Goal: Obtain resource: Obtain resource

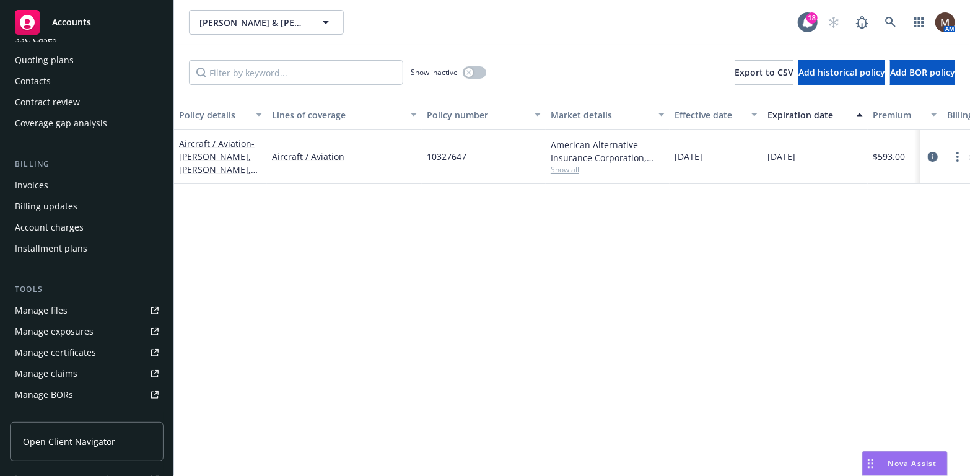
scroll to position [124, 0]
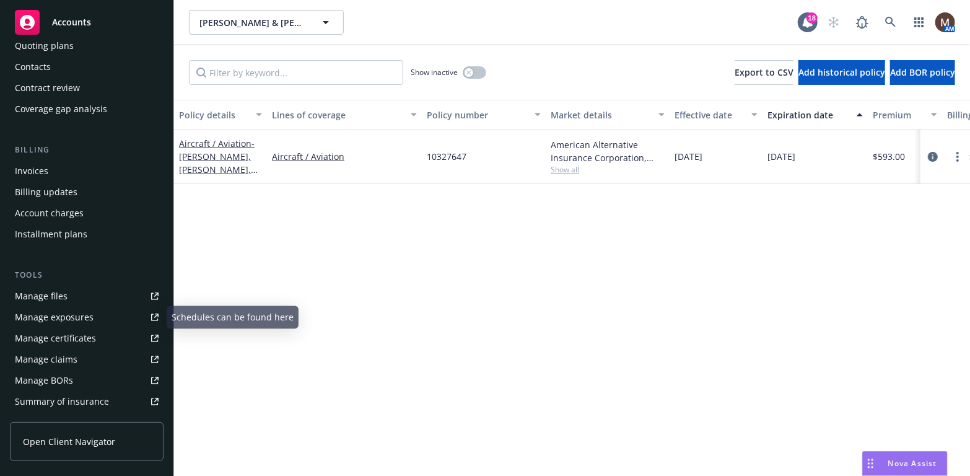
click at [64, 295] on div "Manage files" at bounding box center [41, 296] width 53 height 20
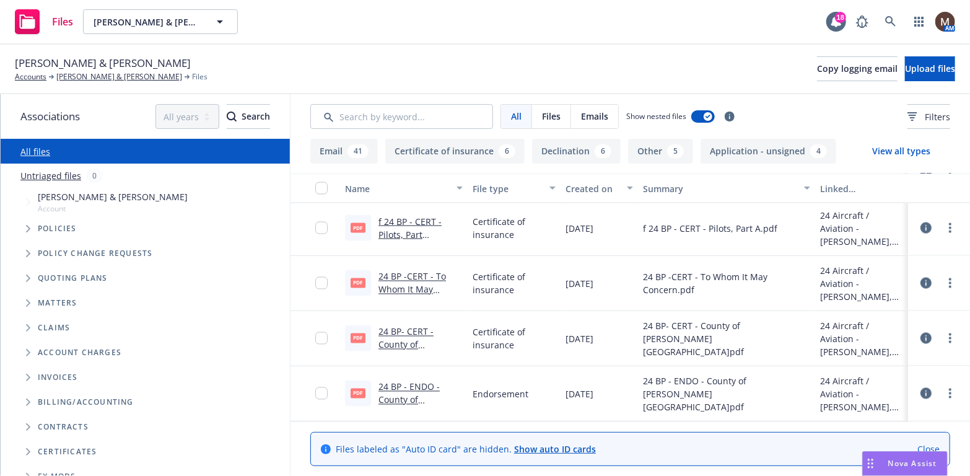
scroll to position [1176, 0]
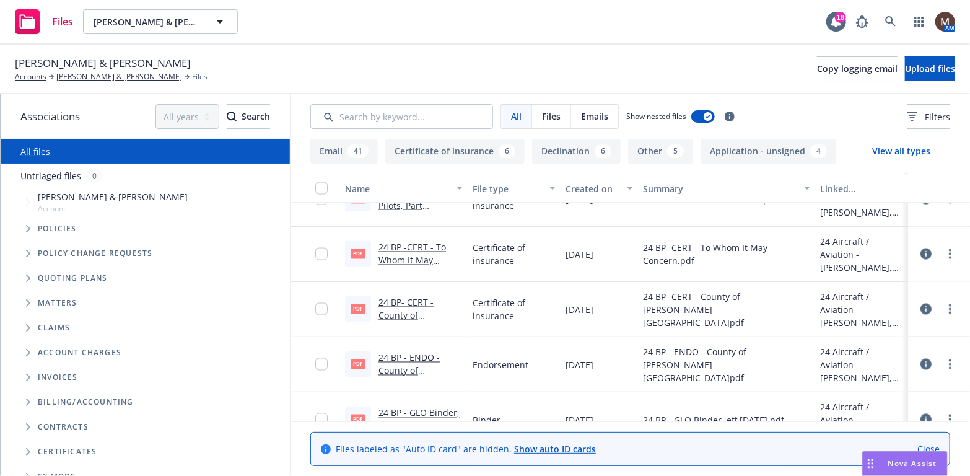
click at [409, 302] on link "24 BP- CERT - County of Amador Westover Field.pdf.pdf" at bounding box center [420, 329] width 84 height 64
